Goal: Task Accomplishment & Management: Use online tool/utility

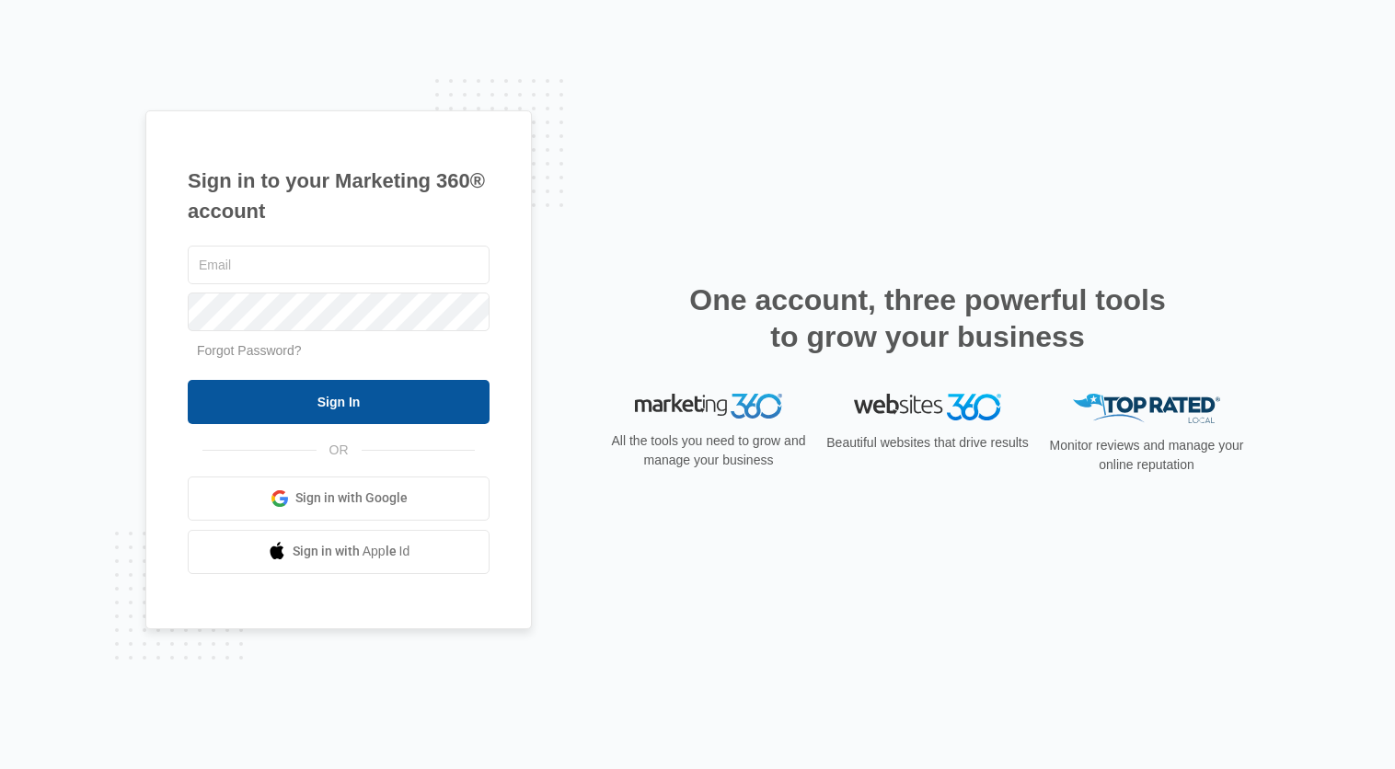
type input "[PERSON_NAME][EMAIL_ADDRESS][PERSON_NAME][DOMAIN_NAME]"
click at [341, 411] on input "Sign In" at bounding box center [339, 402] width 302 height 44
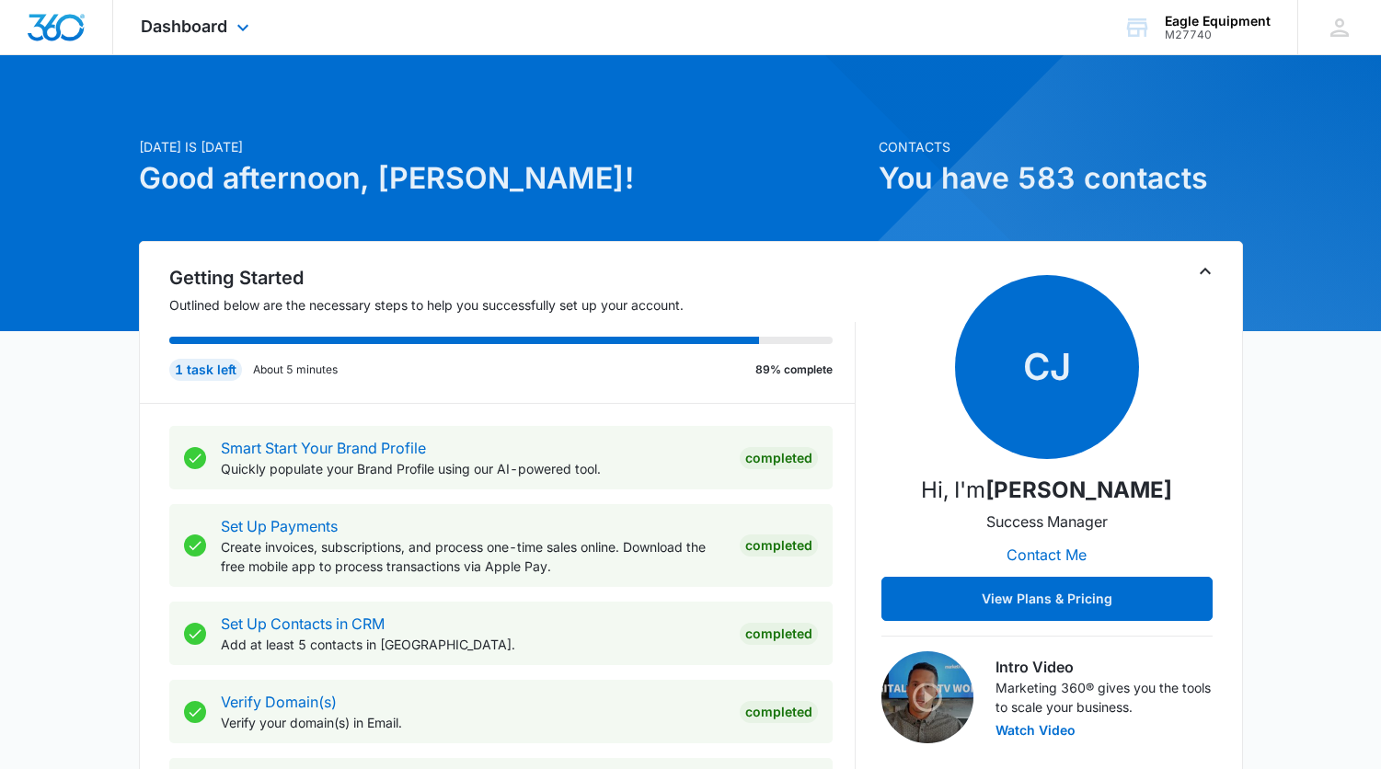
click at [248, 16] on div "Dashboard Apps Reputation Forms CRM Email Social Payments POS Content Ads Intel…" at bounding box center [197, 27] width 168 height 54
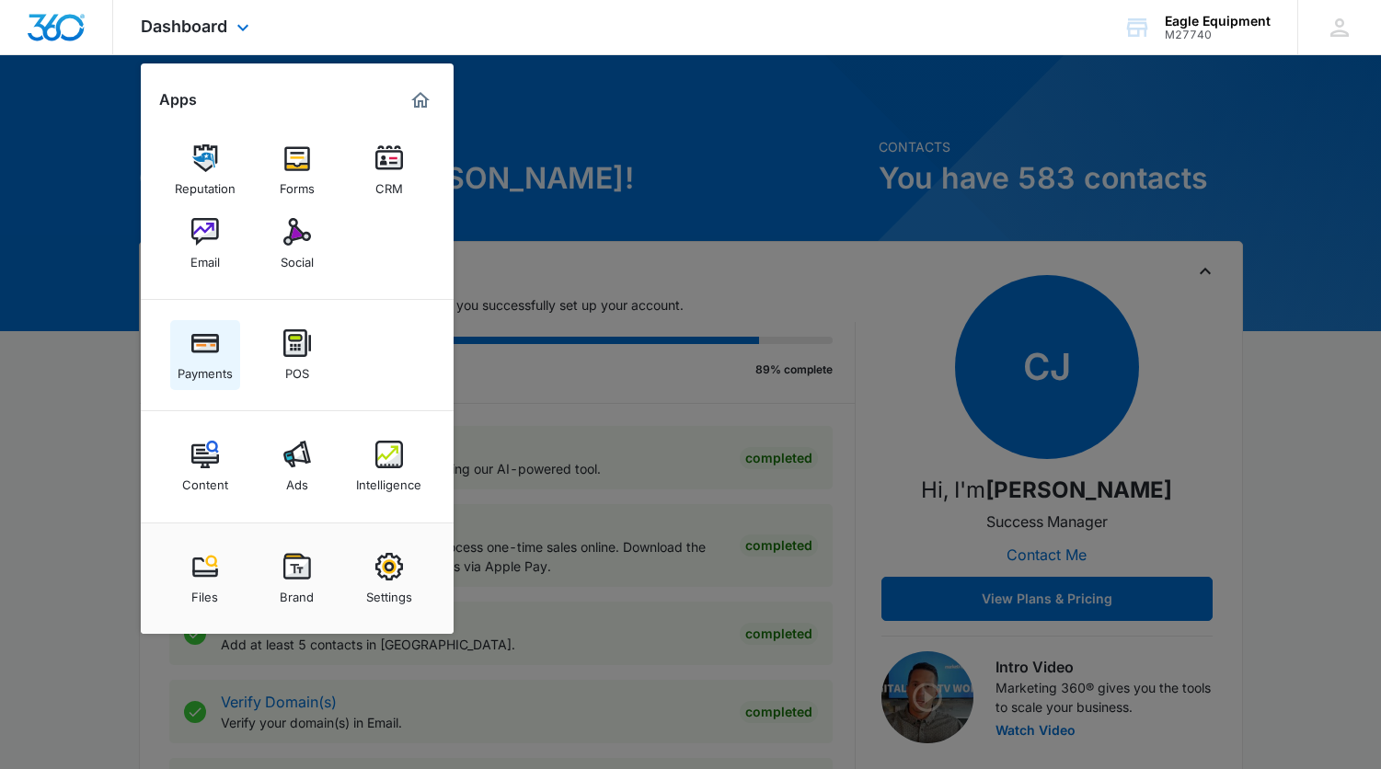
click at [205, 359] on div "Payments" at bounding box center [205, 369] width 55 height 24
